Goal: Task Accomplishment & Management: Use online tool/utility

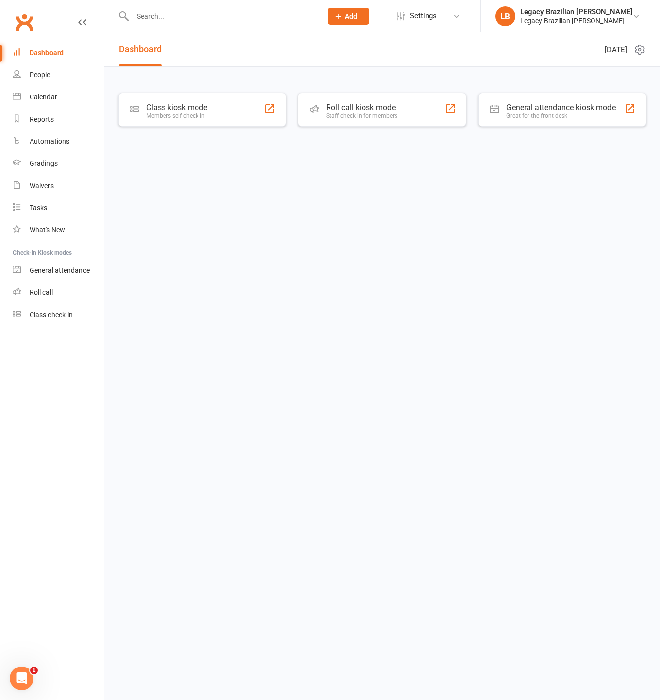
click at [164, 14] on input "text" at bounding box center [222, 16] width 185 height 14
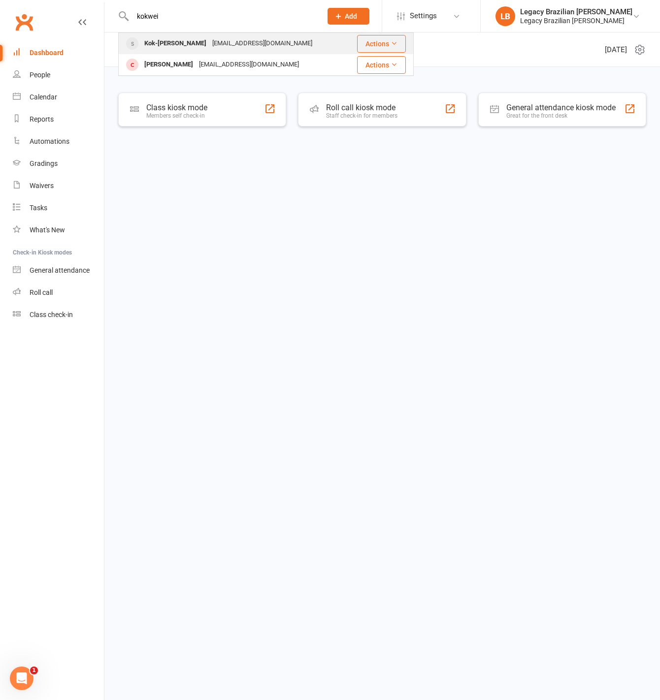
type input "kokwei"
click at [209, 40] on div "[EMAIL_ADDRESS][DOMAIN_NAME]" at bounding box center [262, 43] width 106 height 14
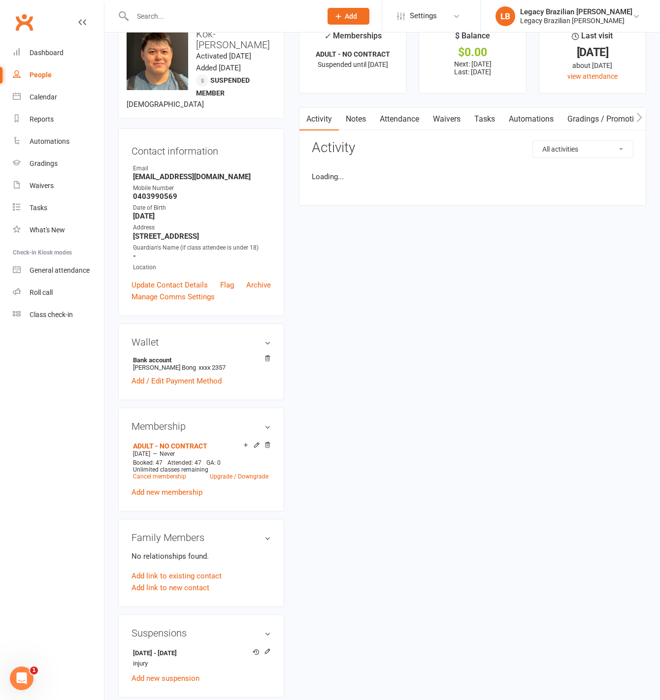
scroll to position [28, 0]
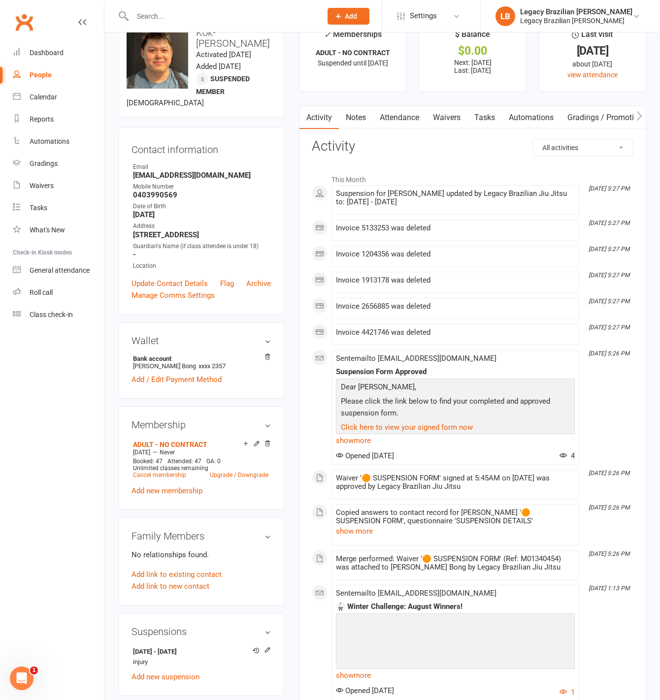
click at [449, 112] on link "Waivers" at bounding box center [446, 117] width 41 height 23
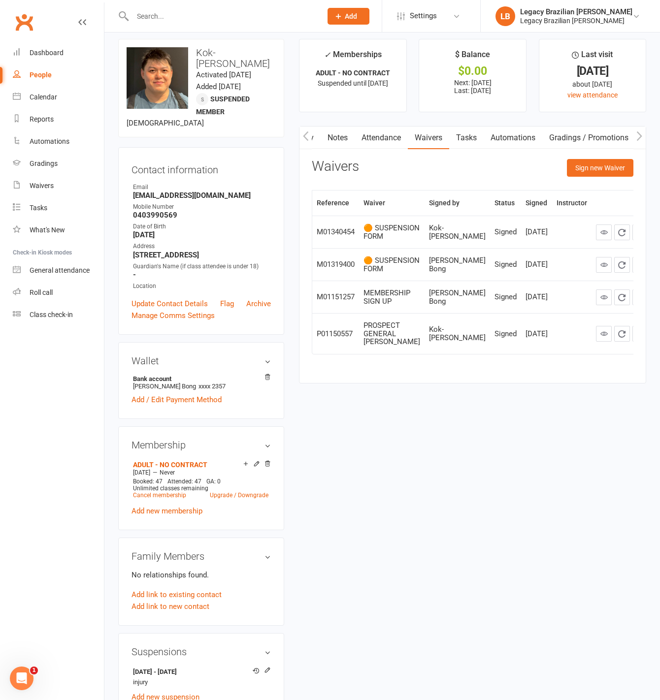
scroll to position [0, 25]
click at [594, 169] on button "Sign new Waiver" at bounding box center [600, 168] width 67 height 18
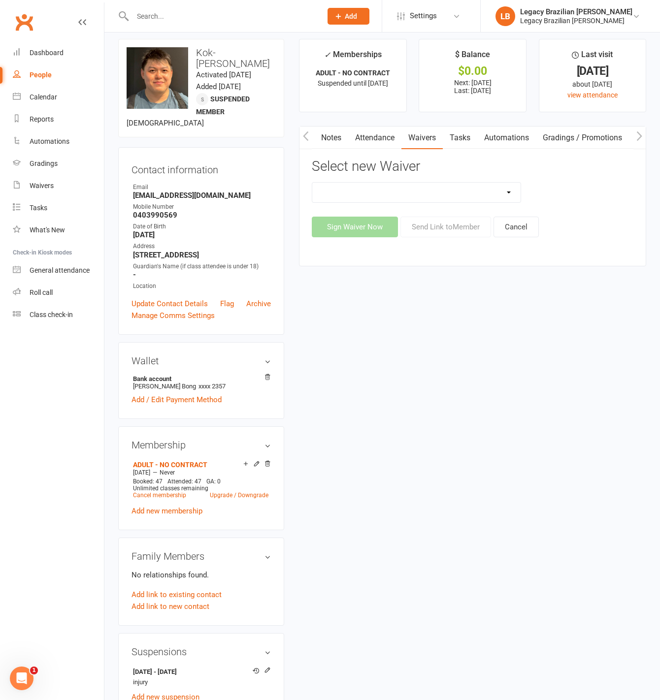
click at [433, 190] on select "❌ CANCELLATION FORM ☑️ EXISTING MEMBER WAIVER 🆓 FREE TRIAL WEEK 🛡️ LEGACY EXPER…" at bounding box center [416, 193] width 208 height 20
select select "10084"
click at [312, 183] on select "❌ CANCELLATION FORM ☑️ EXISTING MEMBER WAIVER 🆓 FREE TRIAL WEEK 🛡️ LEGACY EXPER…" at bounding box center [416, 193] width 208 height 20
click at [467, 232] on button "Send Link to Member" at bounding box center [445, 227] width 91 height 21
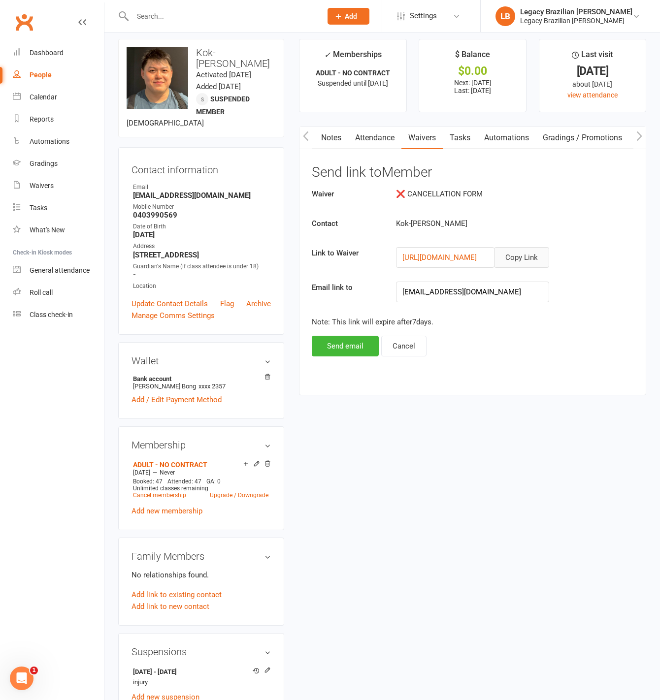
click at [525, 258] on button "Copy Link" at bounding box center [521, 257] width 55 height 21
click at [43, 291] on div "Roll call" at bounding box center [41, 293] width 23 height 8
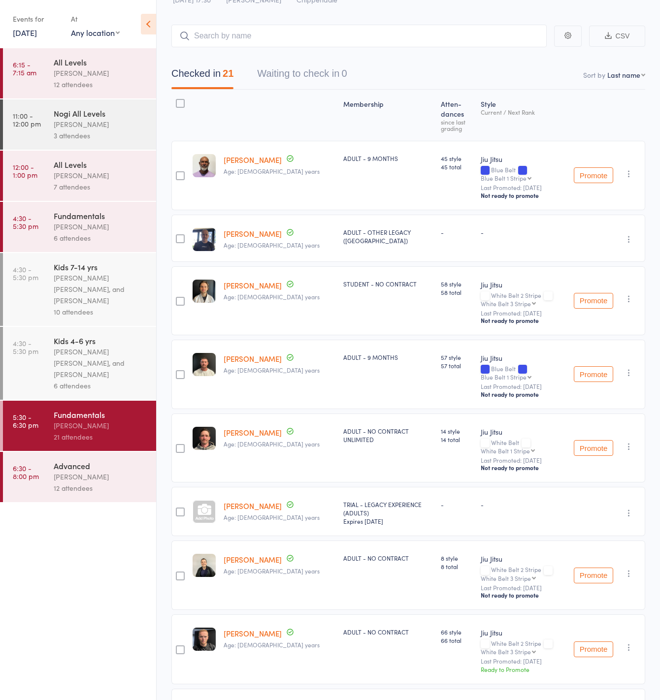
scroll to position [48, 0]
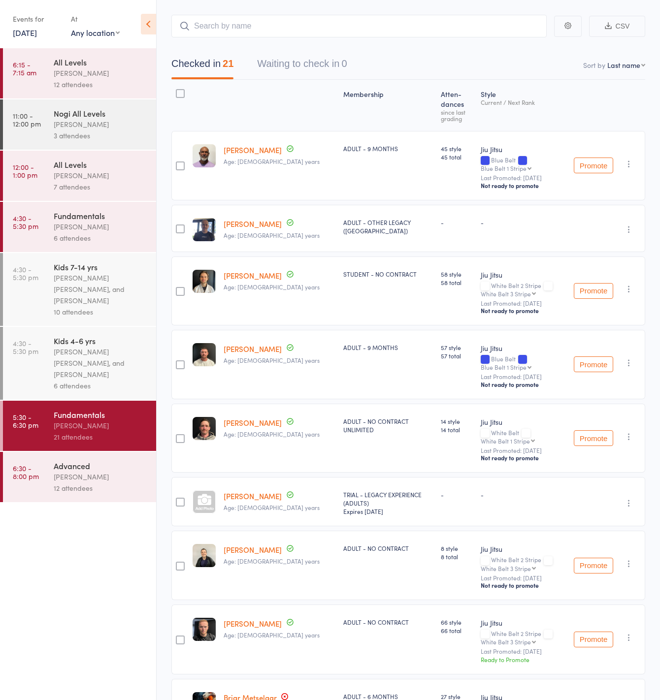
click at [75, 426] on div "Werique Oliveira" at bounding box center [101, 425] width 94 height 11
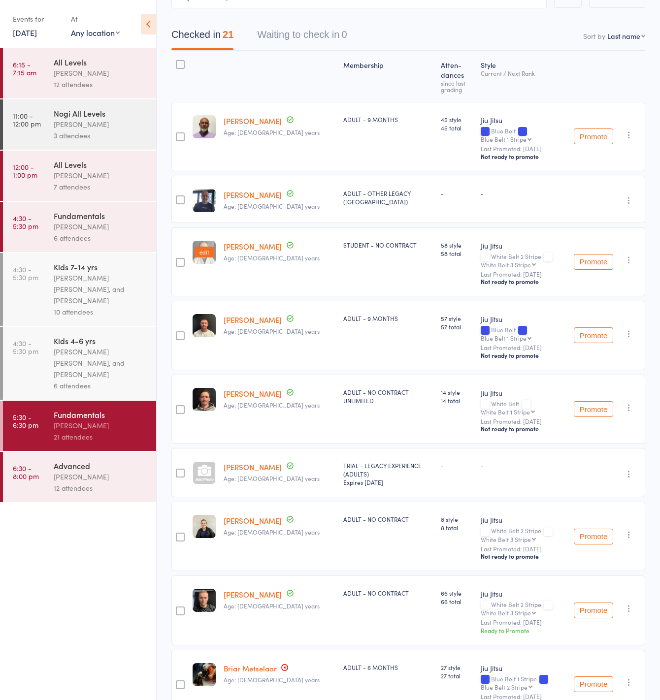
scroll to position [83, 0]
